Goal: Communication & Community: Answer question/provide support

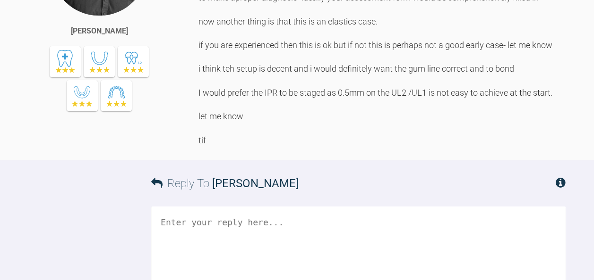
scroll to position [937, 0]
drag, startPoint x: 269, startPoint y: 105, endPoint x: 456, endPoint y: 111, distance: 187.1
click at [456, 111] on div "hi [PERSON_NAME] ive had a look so firstly from a record perspective, there are…" at bounding box center [381, 33] width 367 height 226
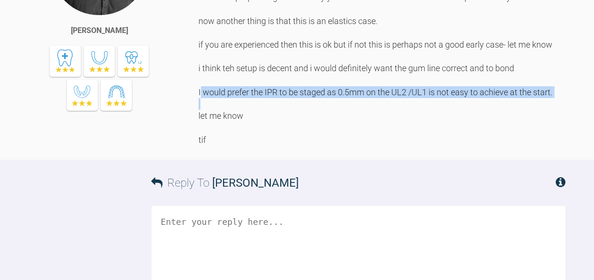
drag, startPoint x: 263, startPoint y: 195, endPoint x: 300, endPoint y: 249, distance: 65.8
click at [300, 146] on div "hi [PERSON_NAME] ive had a look so firstly from a record perspective, there are…" at bounding box center [381, 33] width 367 height 226
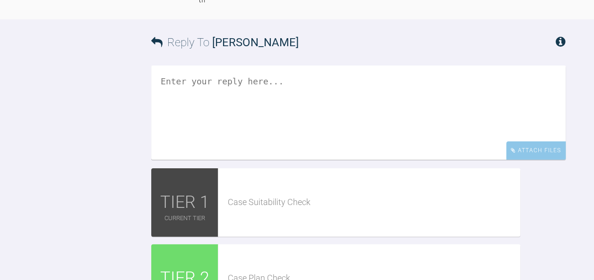
scroll to position [1078, 0]
drag, startPoint x: 300, startPoint y: 249, endPoint x: 238, endPoint y: 213, distance: 71.5
click at [238, 160] on textarea at bounding box center [358, 112] width 414 height 94
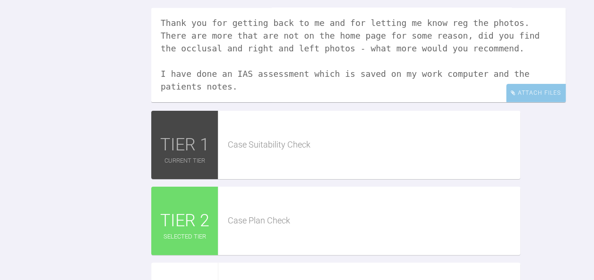
scroll to position [41, 0]
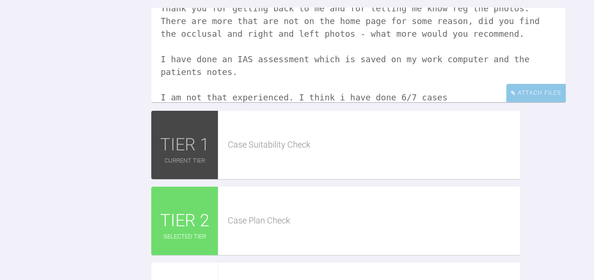
click at [392, 102] on textarea "Hi Tif, Thank you for getting back to me and for letting me know reg the photos…" at bounding box center [358, 55] width 414 height 94
click at [411, 102] on textarea "Hi Tif, Thank you for getting back to me and for letting me know reg the photos…" at bounding box center [358, 55] width 414 height 94
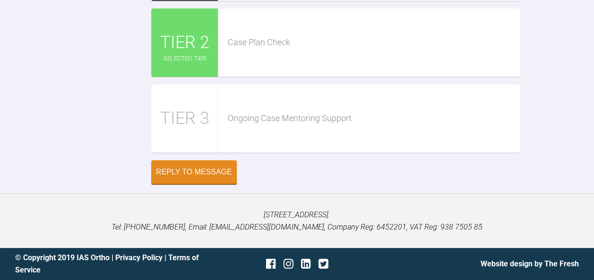
scroll to position [1419, 0]
type textarea "Hi Tif, Thank you for getting back to me and for letting me know reg the photos…"
click at [226, 178] on button "Reply to Message" at bounding box center [193, 173] width 85 height 24
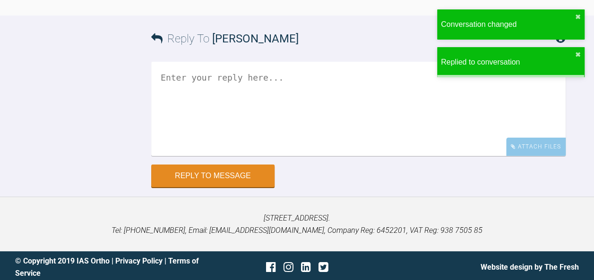
scroll to position [1324, 0]
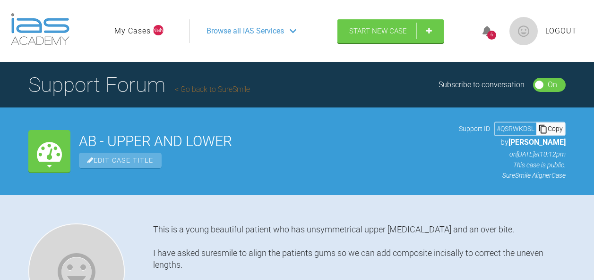
scroll to position [1324, 0]
